Goal: Information Seeking & Learning: Learn about a topic

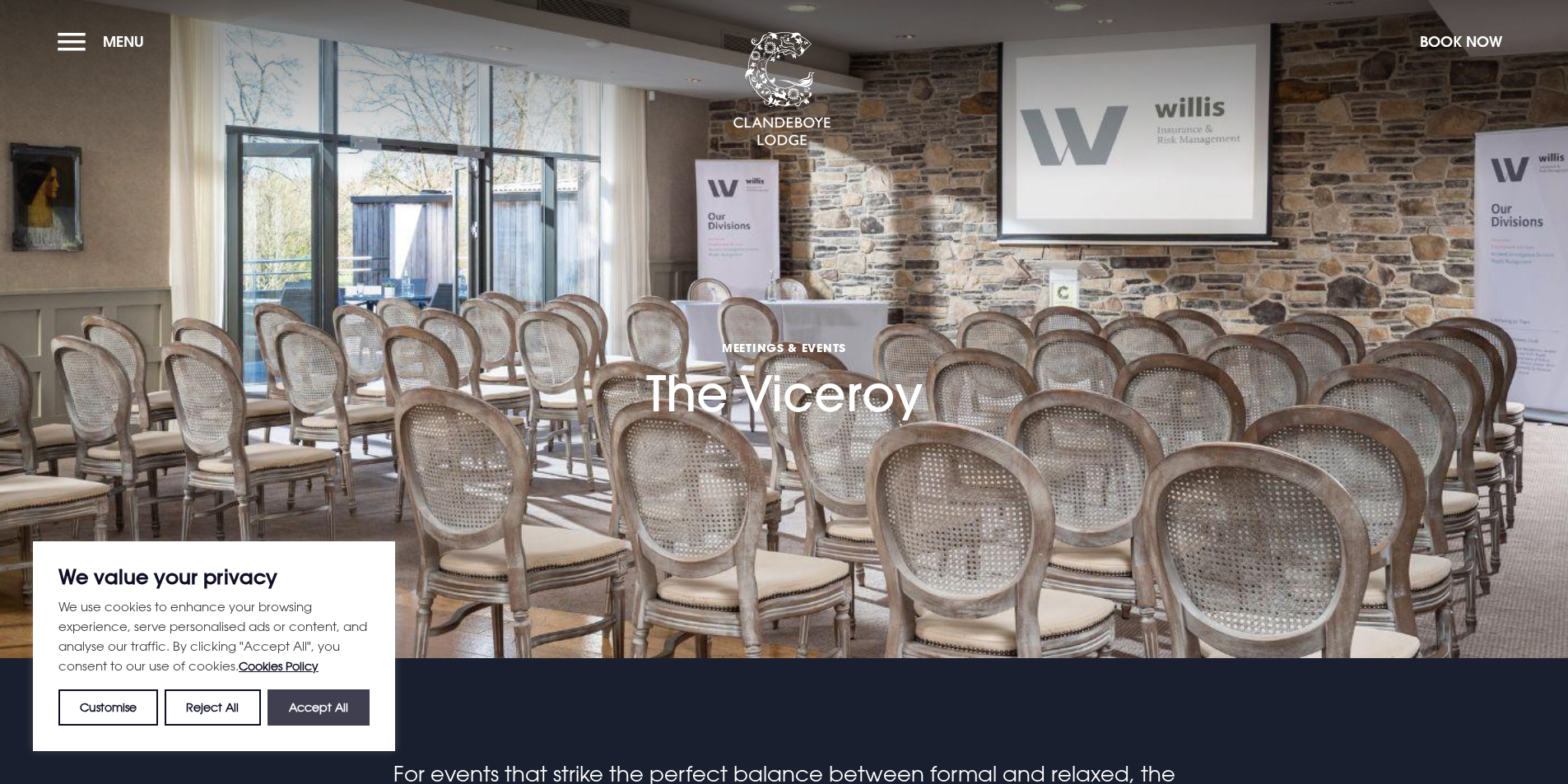
click at [313, 704] on button "Accept All" at bounding box center [319, 707] width 102 height 36
checkbox input "true"
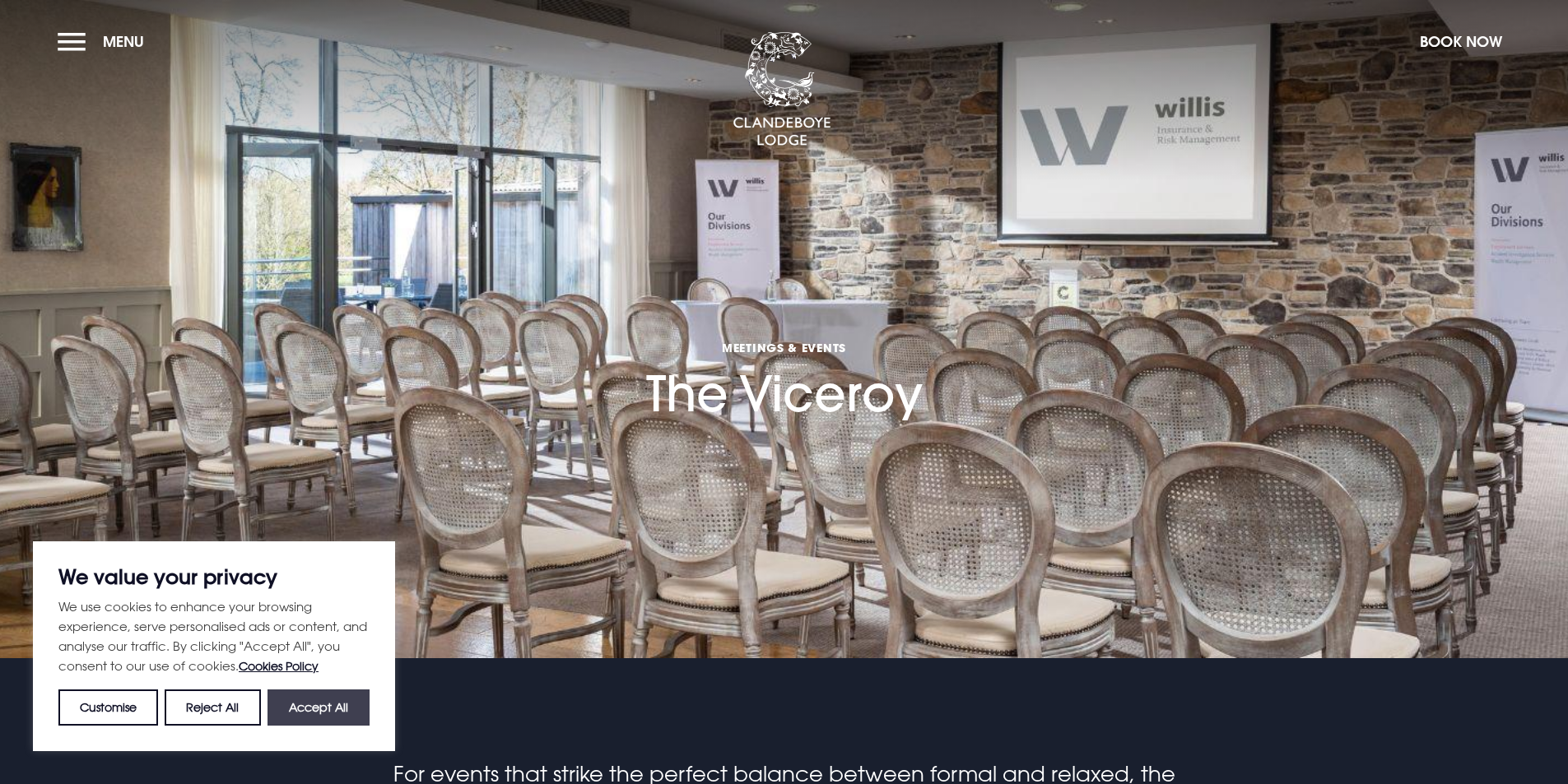
checkbox input "true"
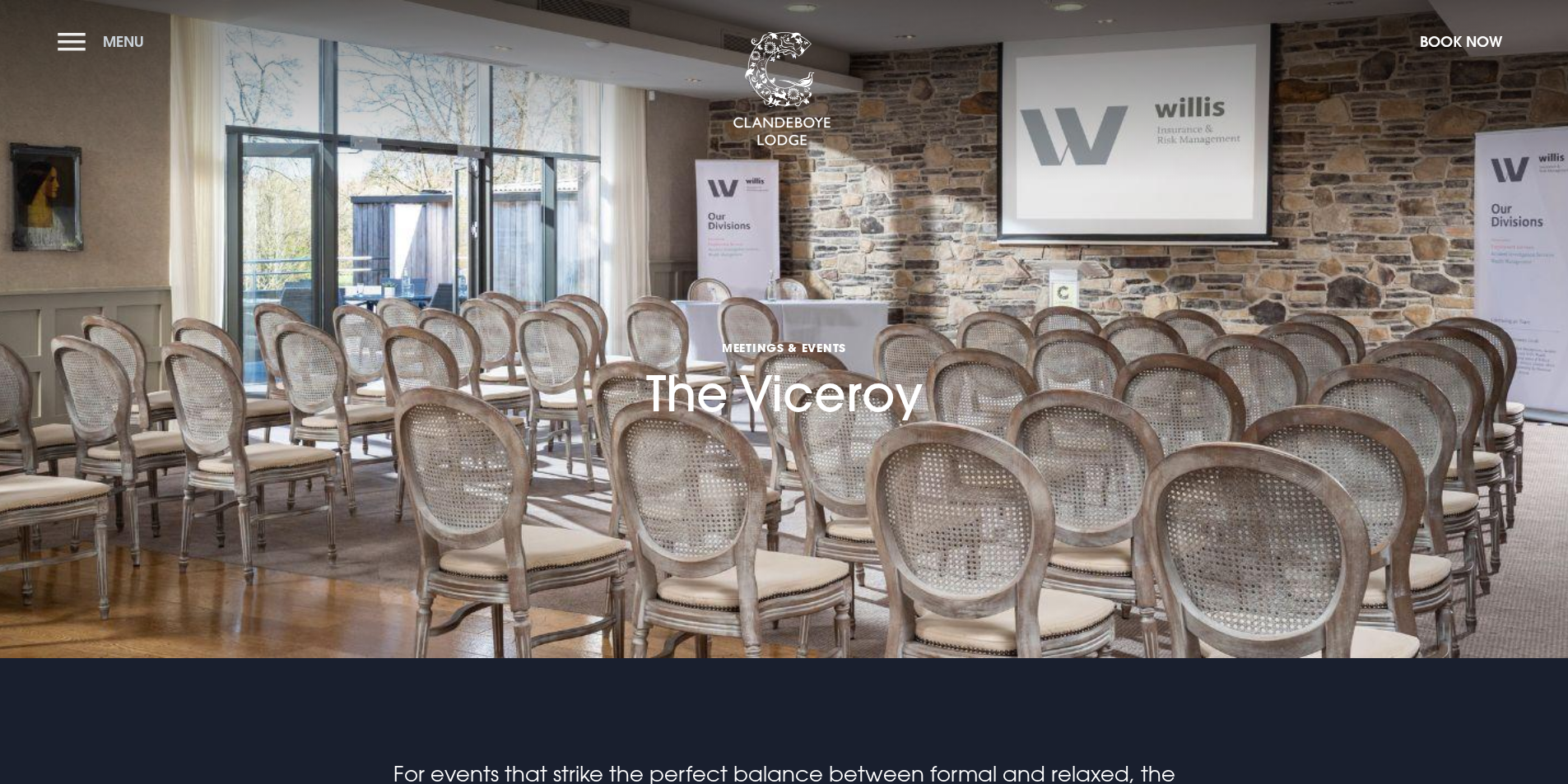
click at [114, 38] on span "Menu" at bounding box center [123, 41] width 41 height 19
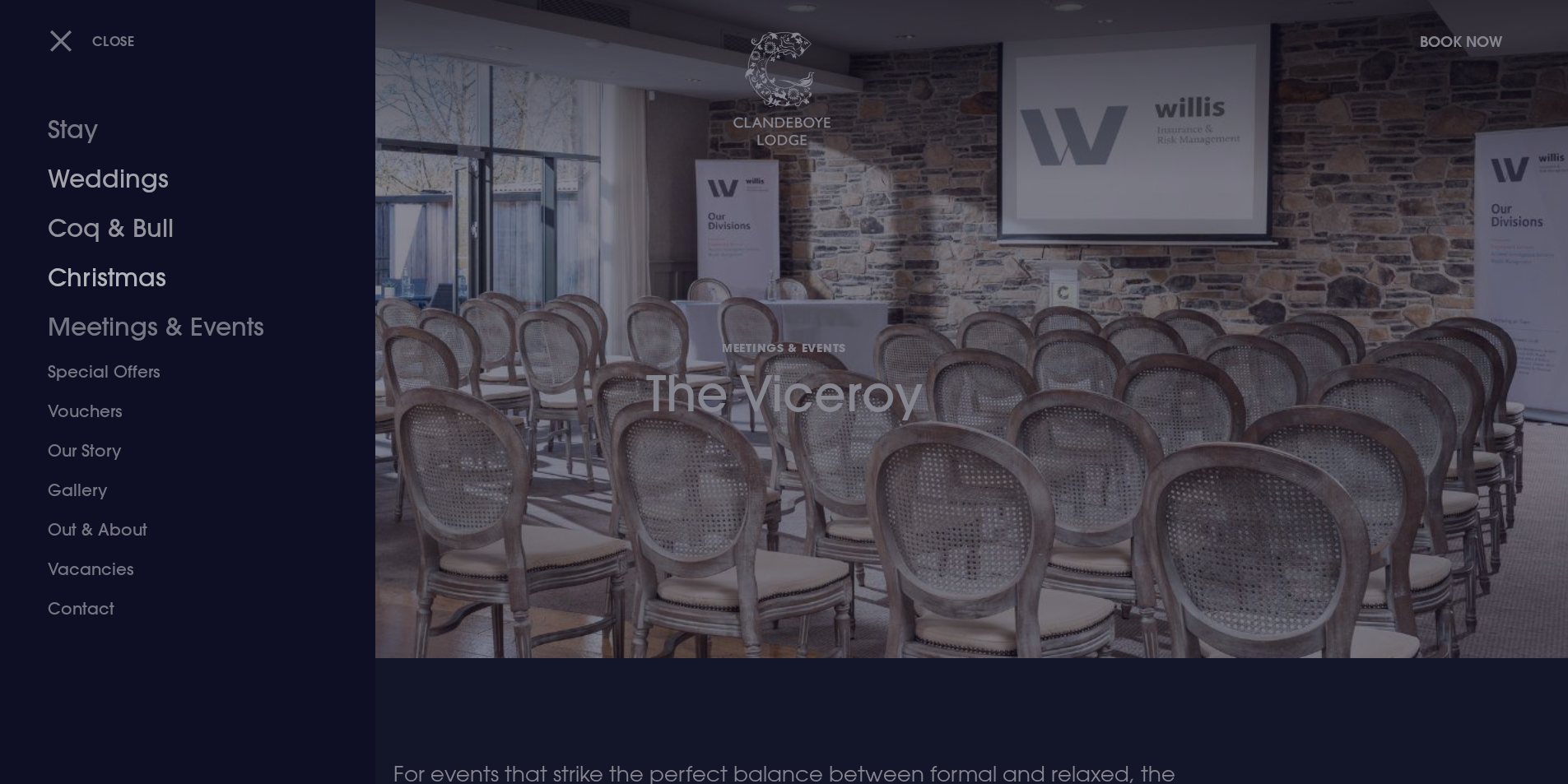
click at [119, 191] on link "Weddings" at bounding box center [178, 179] width 260 height 49
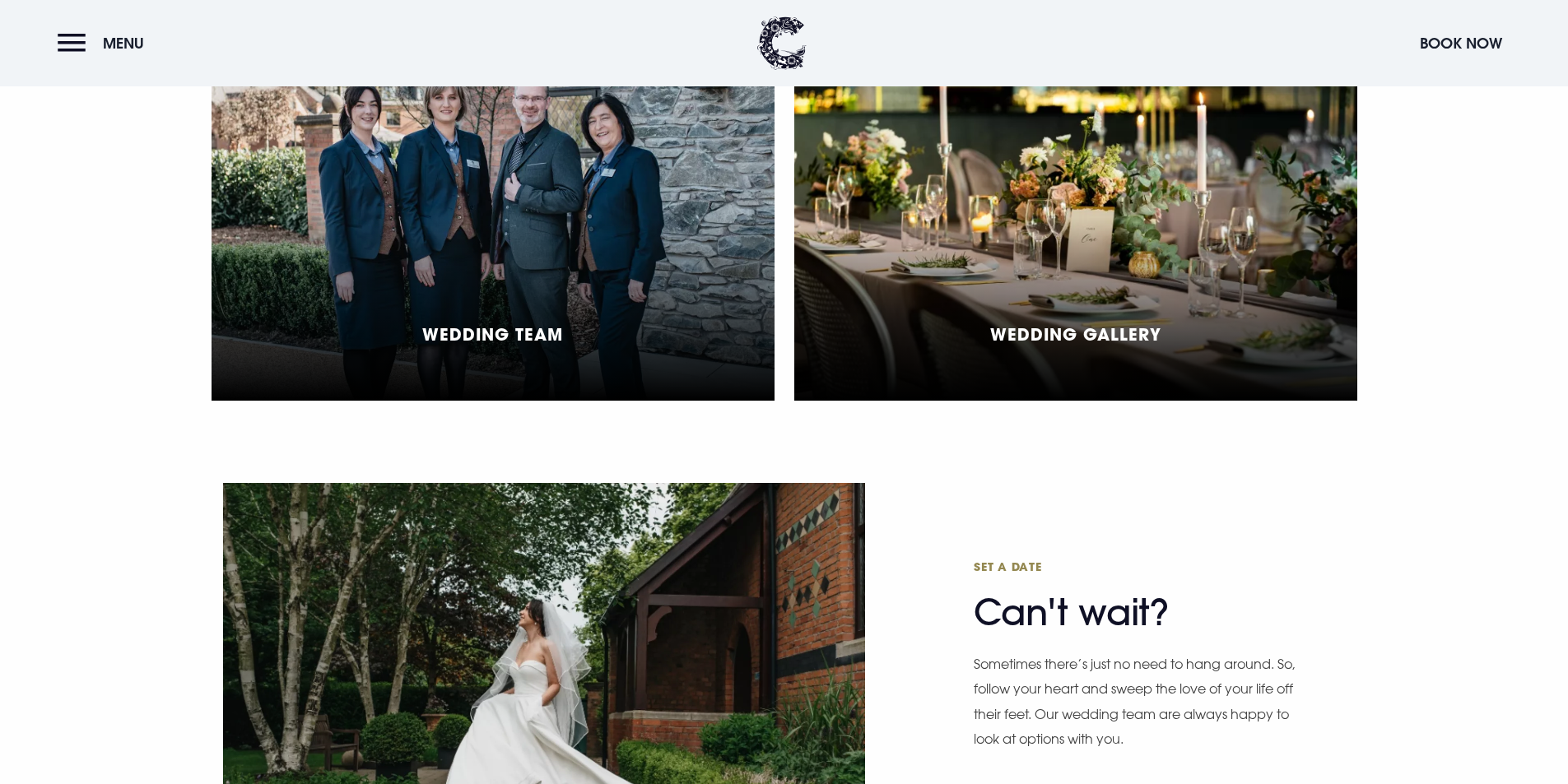
scroll to position [3784, 0]
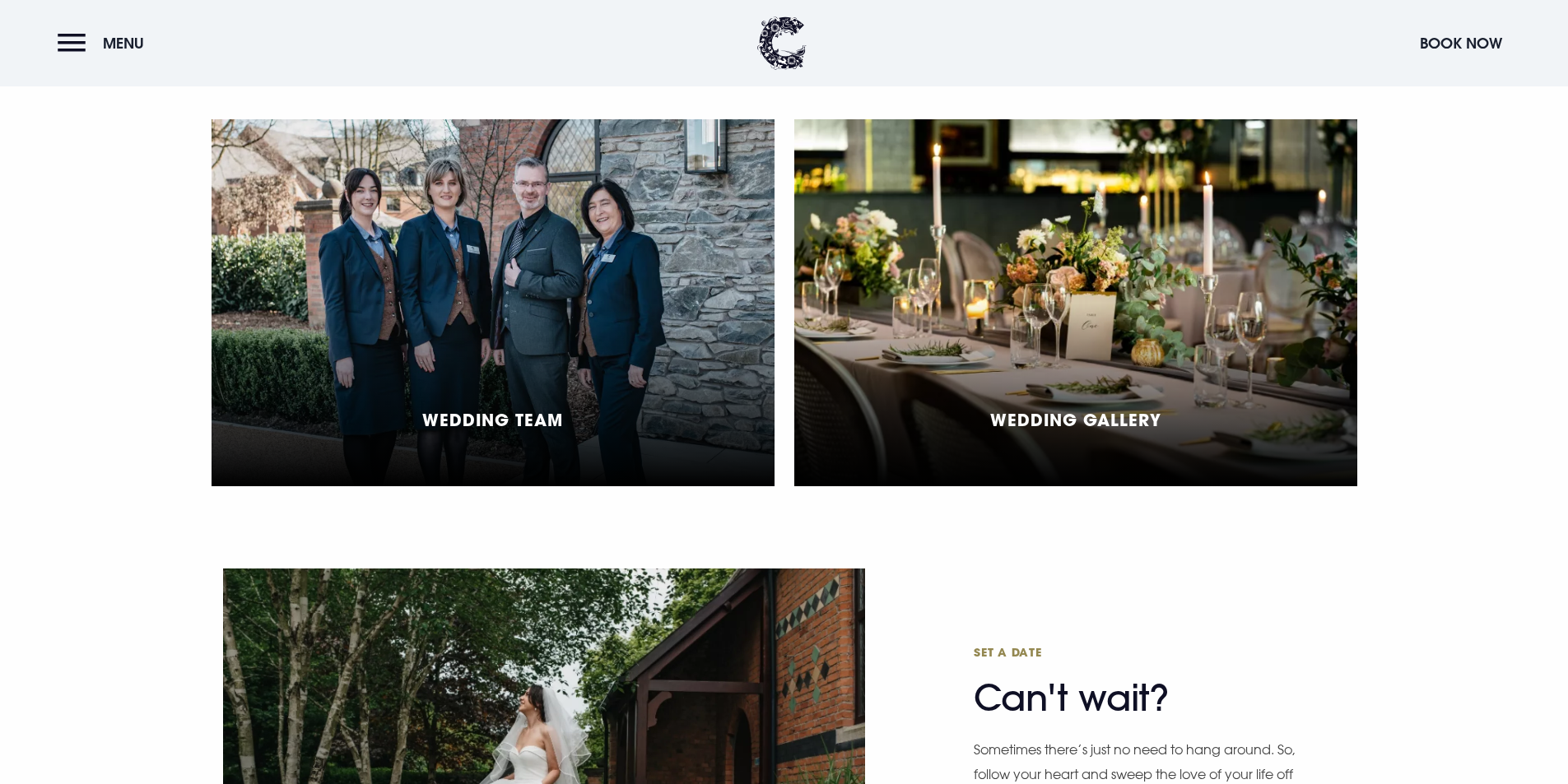
click at [1063, 460] on div "Wedding Gallery" at bounding box center [1075, 302] width 563 height 367
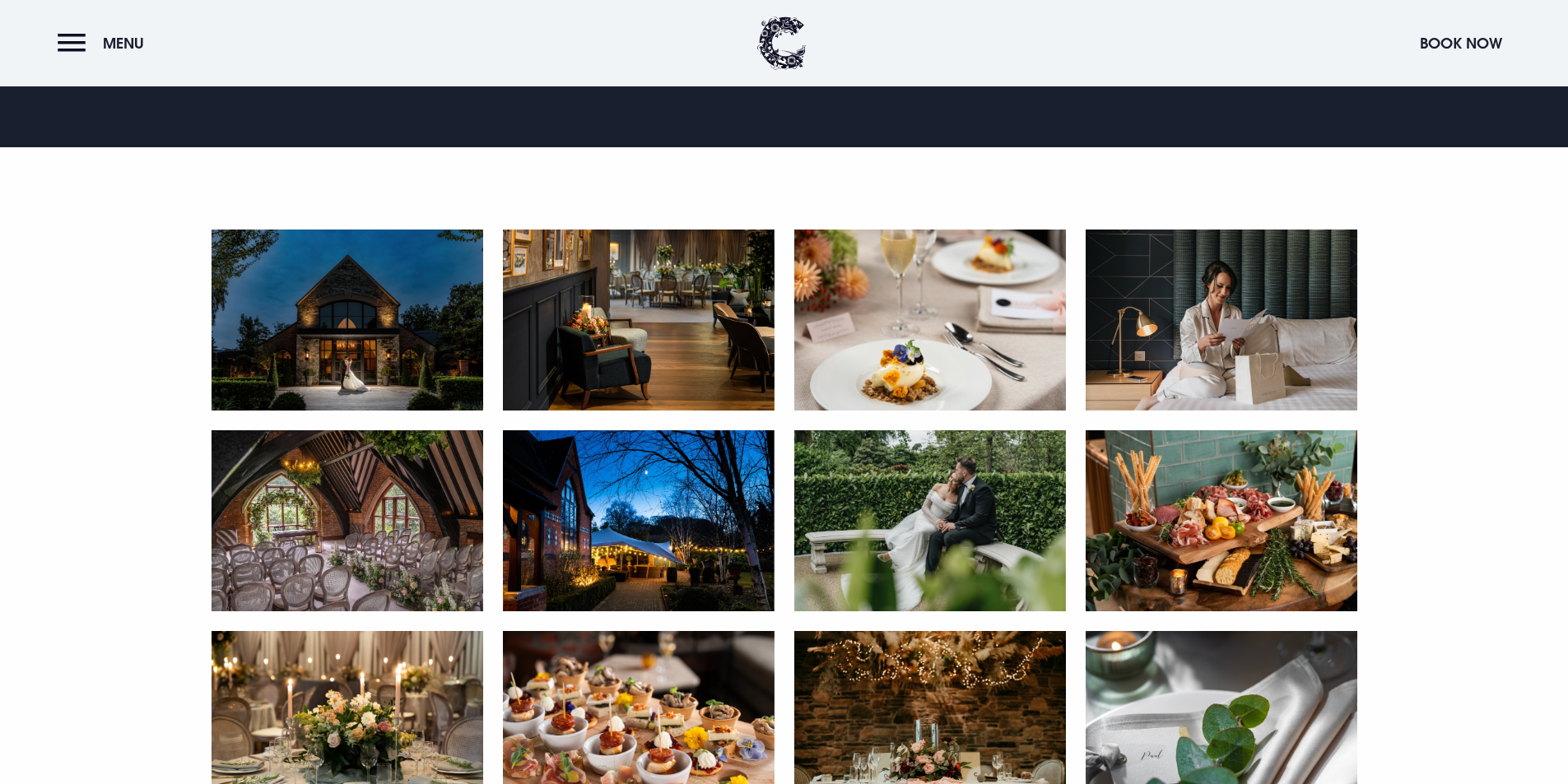
scroll to position [905, 0]
